Goal: Transaction & Acquisition: Purchase product/service

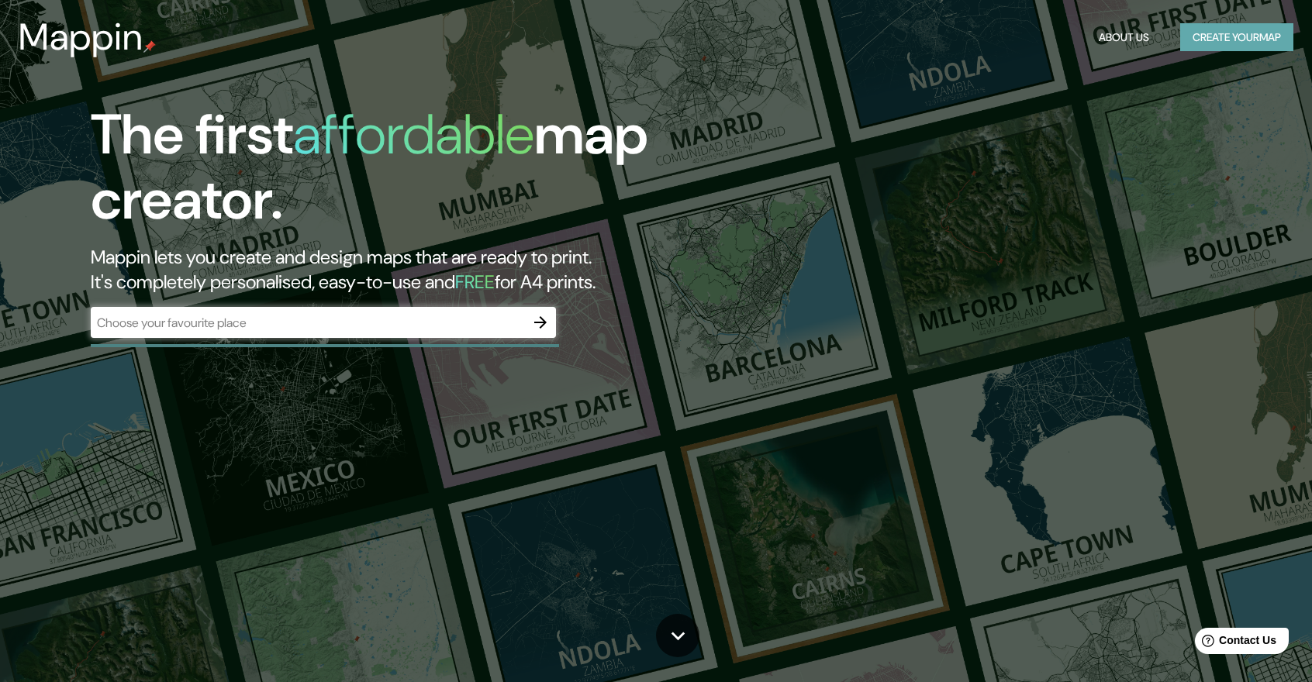
click at [1250, 49] on button "Create your map" at bounding box center [1236, 37] width 113 height 29
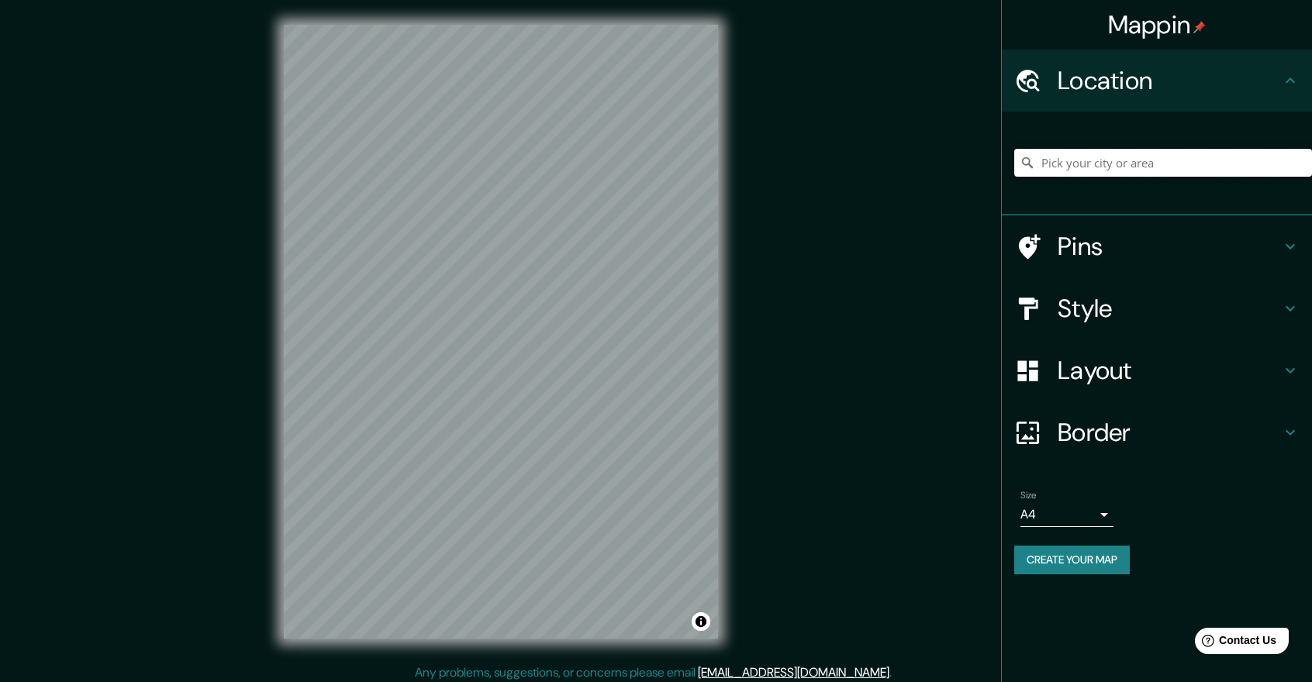
click at [1230, 153] on input "Pick your city or area" at bounding box center [1163, 163] width 298 height 28
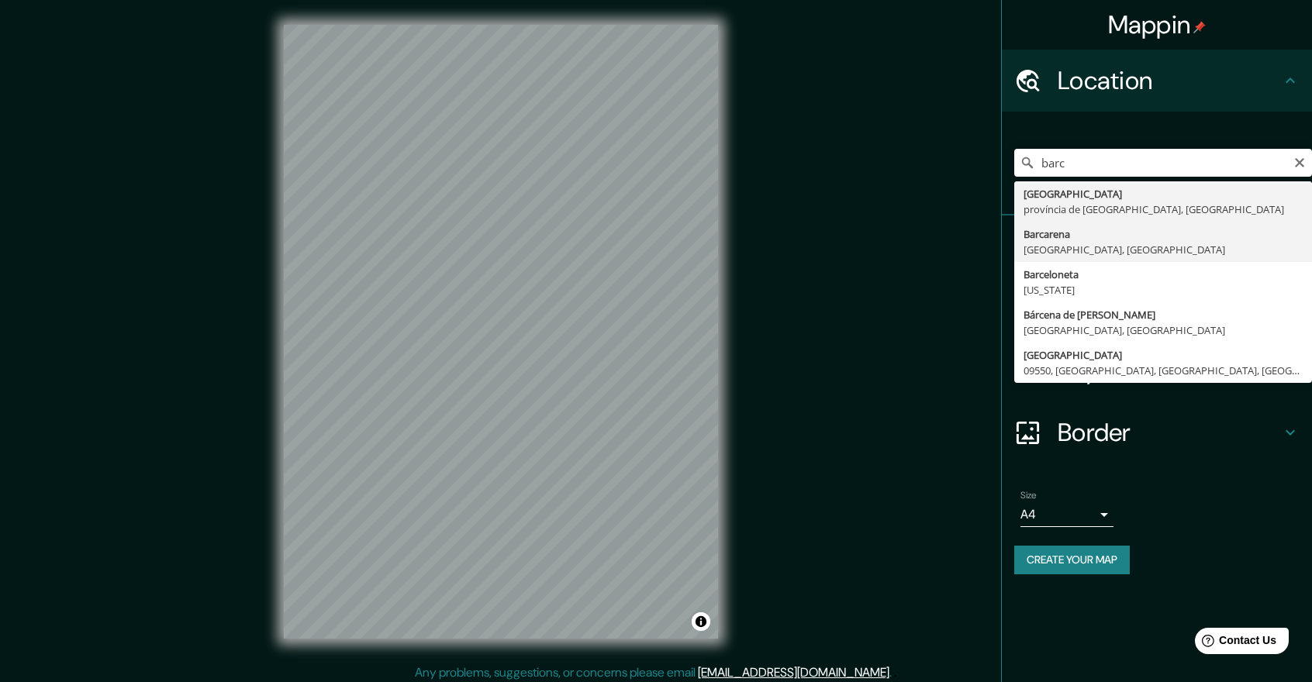
type input "Barcarena, [GEOGRAPHIC_DATA], [GEOGRAPHIC_DATA]"
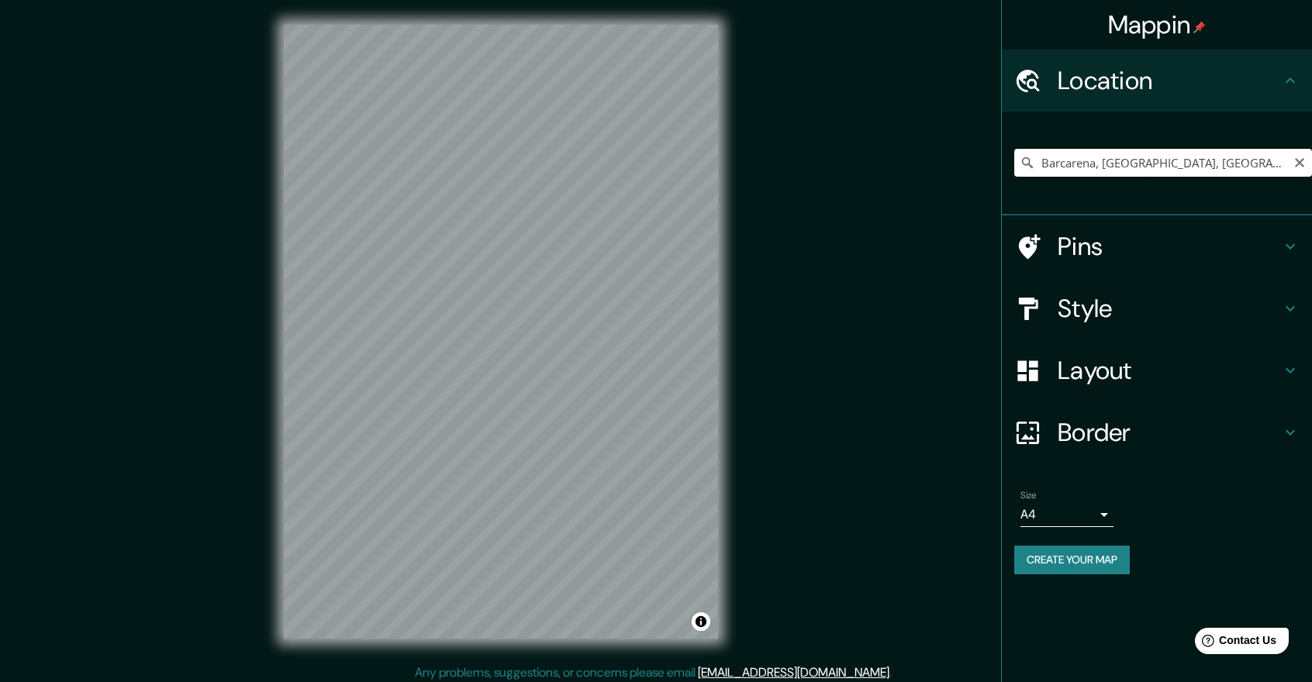
click at [1205, 168] on input "Barcarena, [GEOGRAPHIC_DATA], [GEOGRAPHIC_DATA]" at bounding box center [1163, 163] width 298 height 28
click at [1304, 164] on icon "Clear" at bounding box center [1299, 163] width 12 height 12
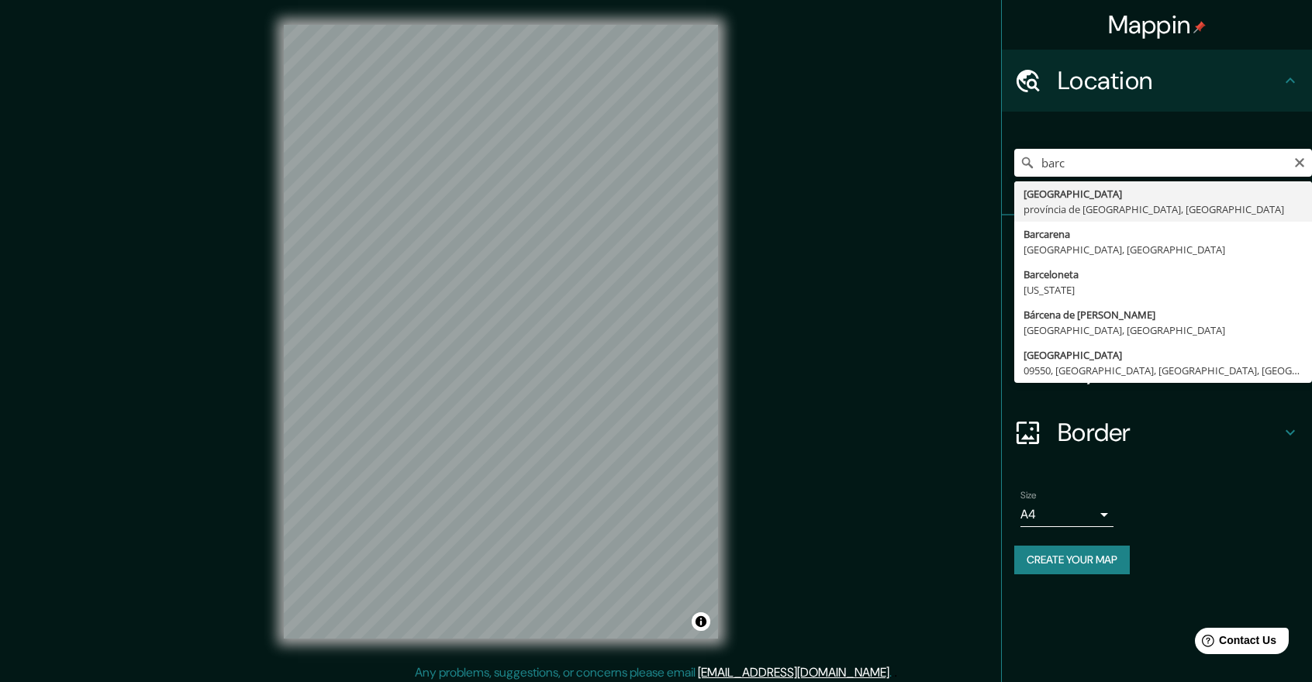
type input "[GEOGRAPHIC_DATA], [GEOGRAPHIC_DATA], [GEOGRAPHIC_DATA]"
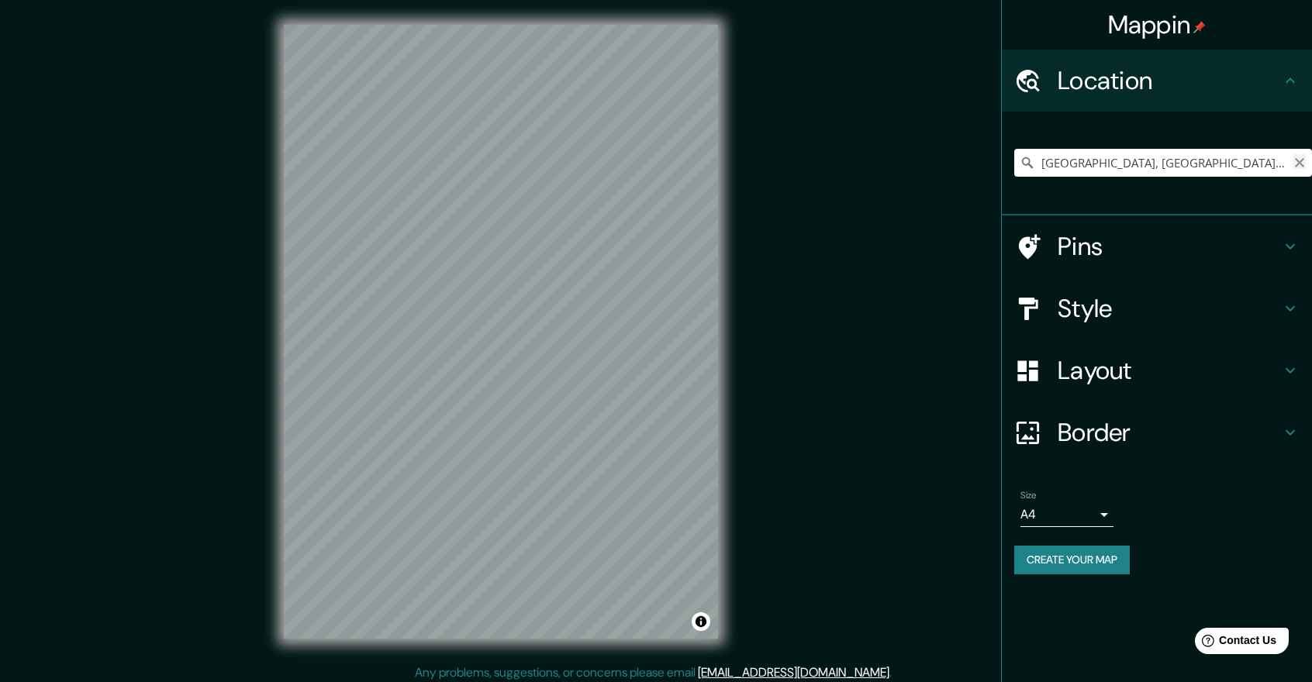
click at [1304, 160] on icon "Clear" at bounding box center [1299, 163] width 12 height 12
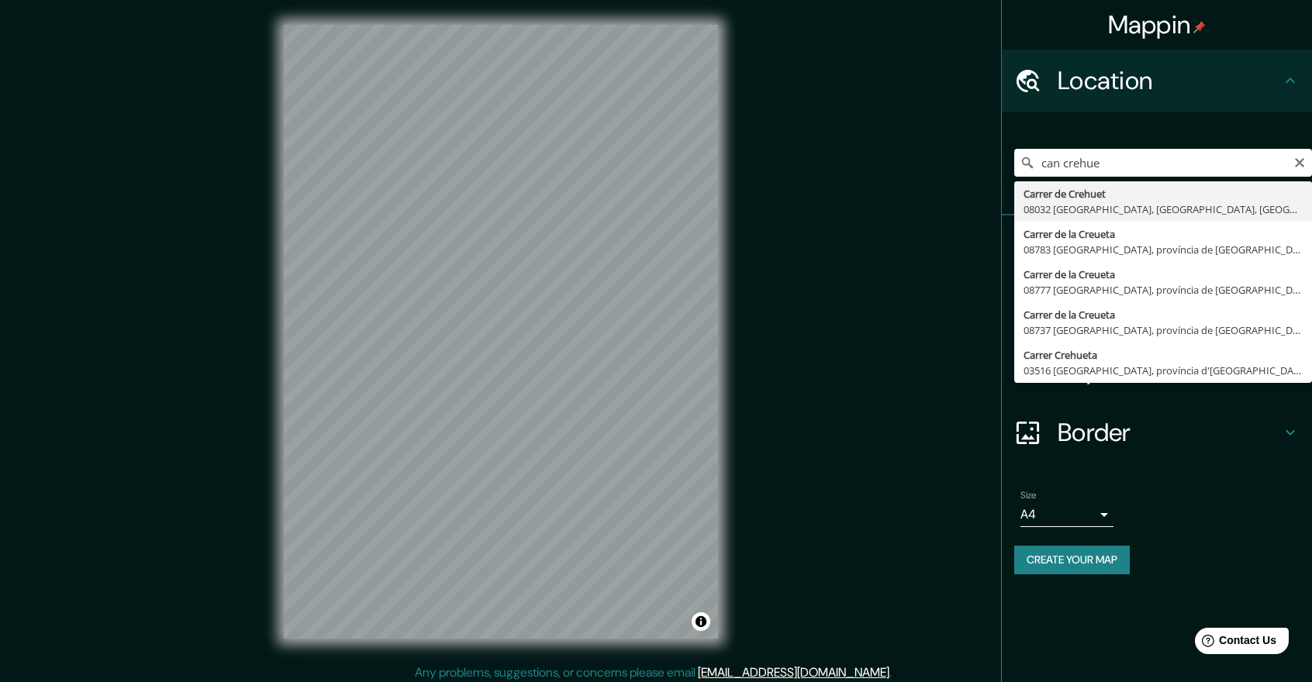
type input "Carrer de Crehuet, [GEOGRAPHIC_DATA], [GEOGRAPHIC_DATA], [GEOGRAPHIC_DATA]"
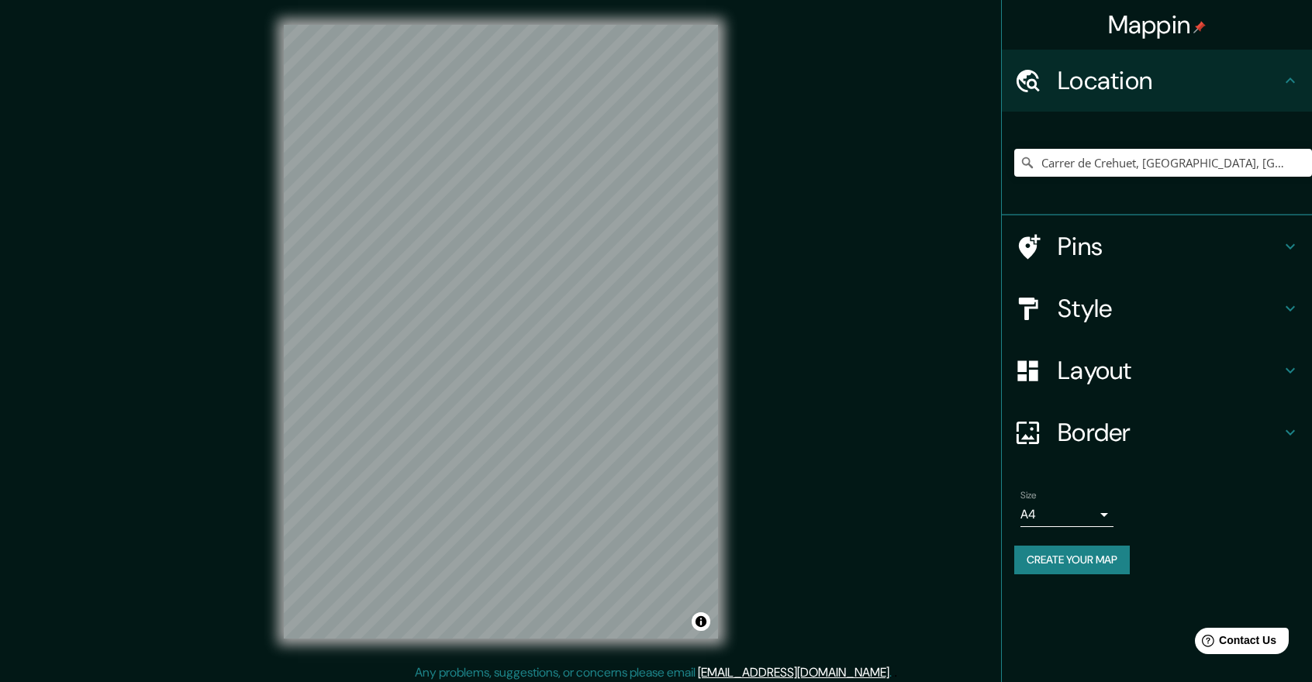
click at [1301, 309] on div "Style" at bounding box center [1157, 309] width 310 height 62
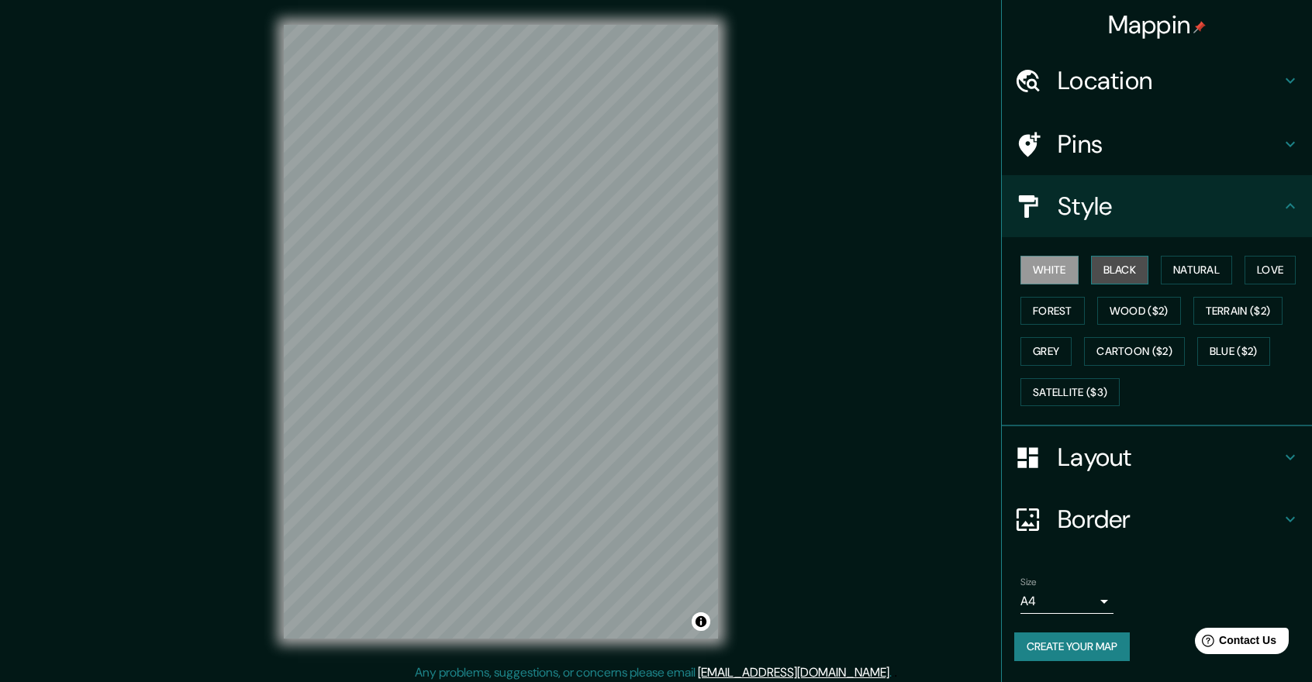
click at [1141, 278] on button "Black" at bounding box center [1120, 270] width 58 height 29
click at [1036, 278] on button "White" at bounding box center [1049, 270] width 58 height 29
click at [1104, 271] on button "Black" at bounding box center [1120, 270] width 58 height 29
click at [1113, 387] on button "Satellite ($3)" at bounding box center [1069, 392] width 99 height 29
click at [1126, 264] on button "Black" at bounding box center [1120, 270] width 58 height 29
